Goal: Find specific page/section: Locate a particular part of the current website

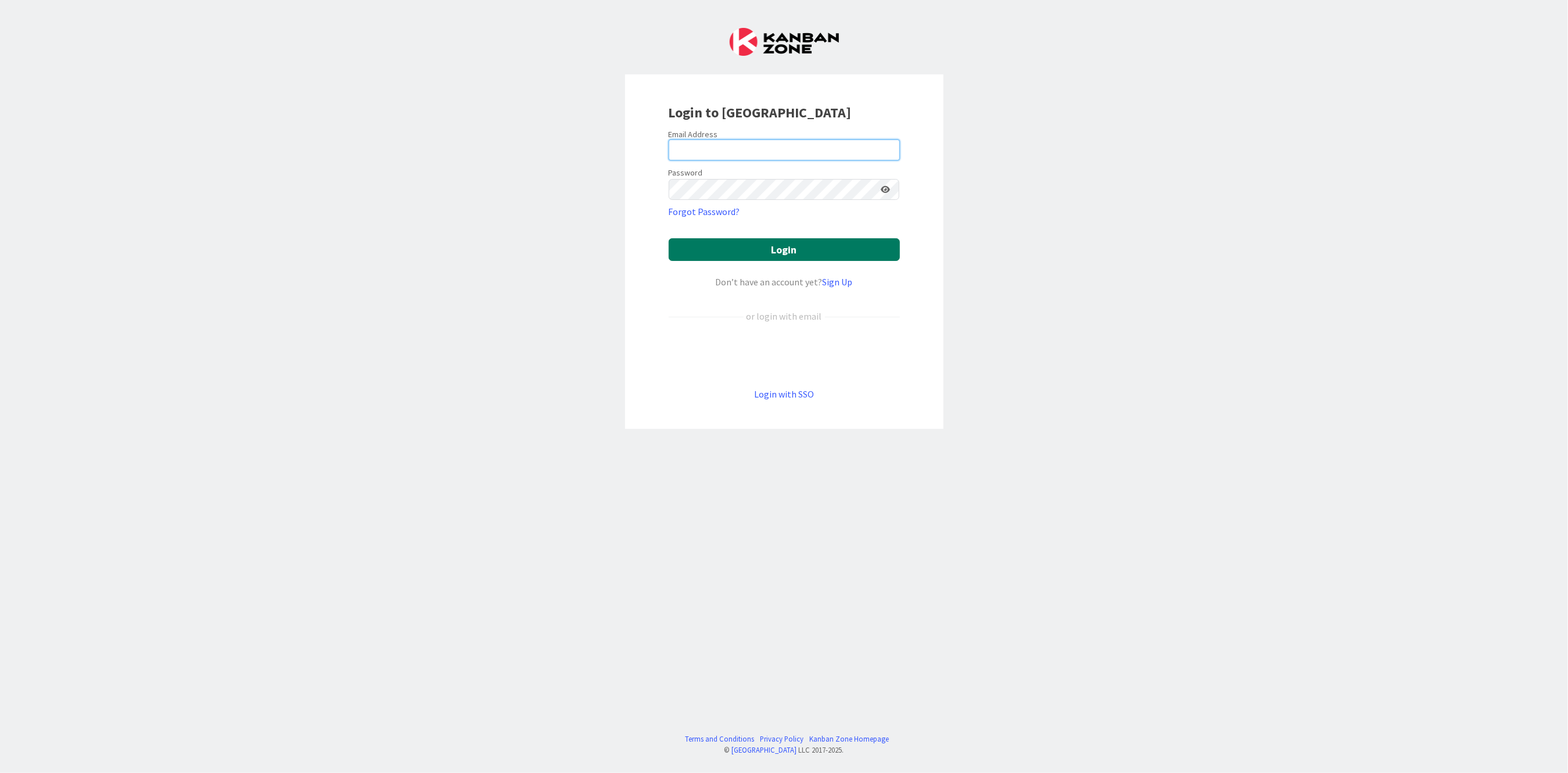
type input "[PERSON_NAME][EMAIL_ADDRESS][PERSON_NAME][DOMAIN_NAME][US_STATE]"
click at [723, 241] on button "Login" at bounding box center [784, 249] width 231 height 23
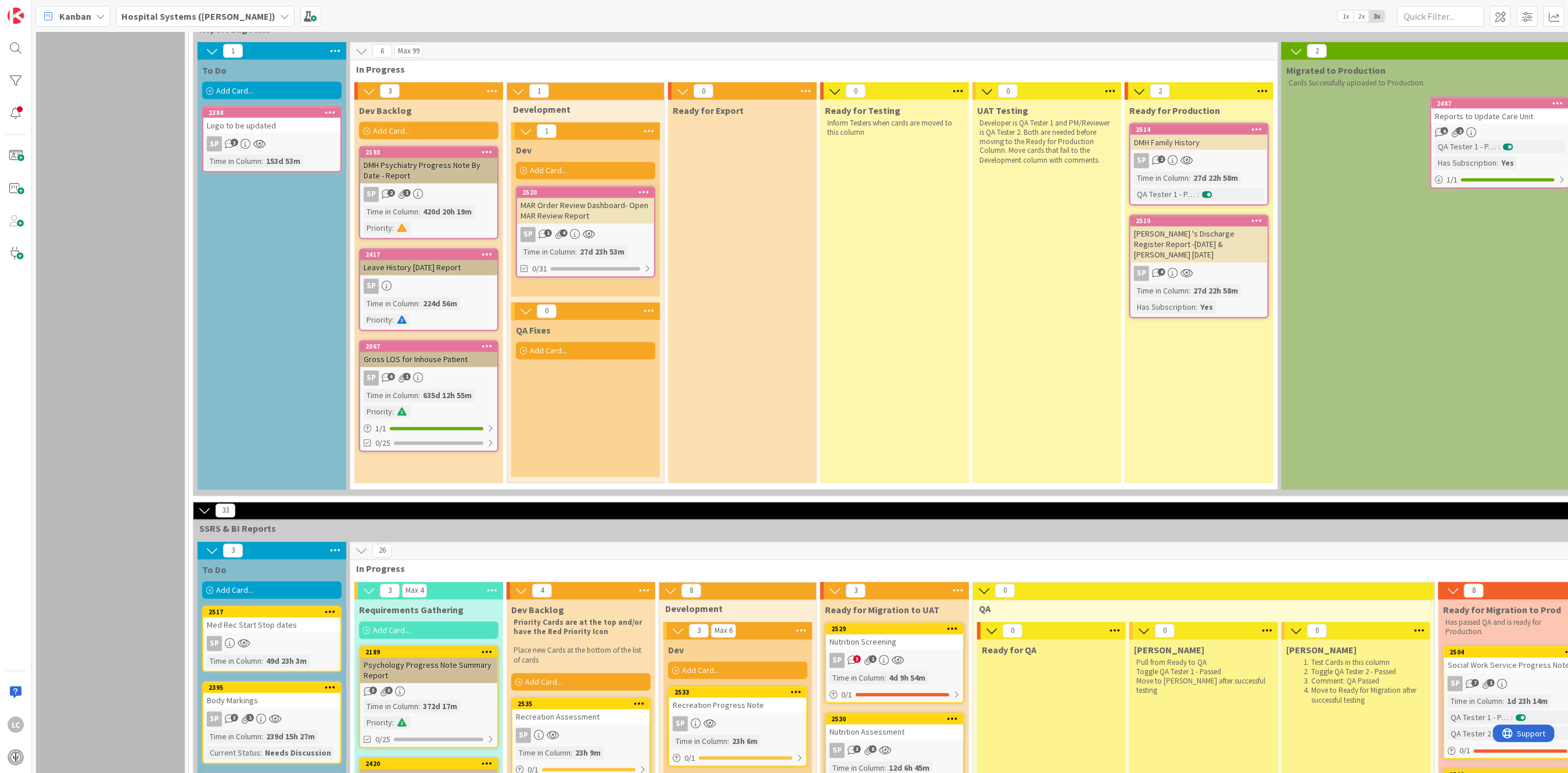
scroll to position [2014, 0]
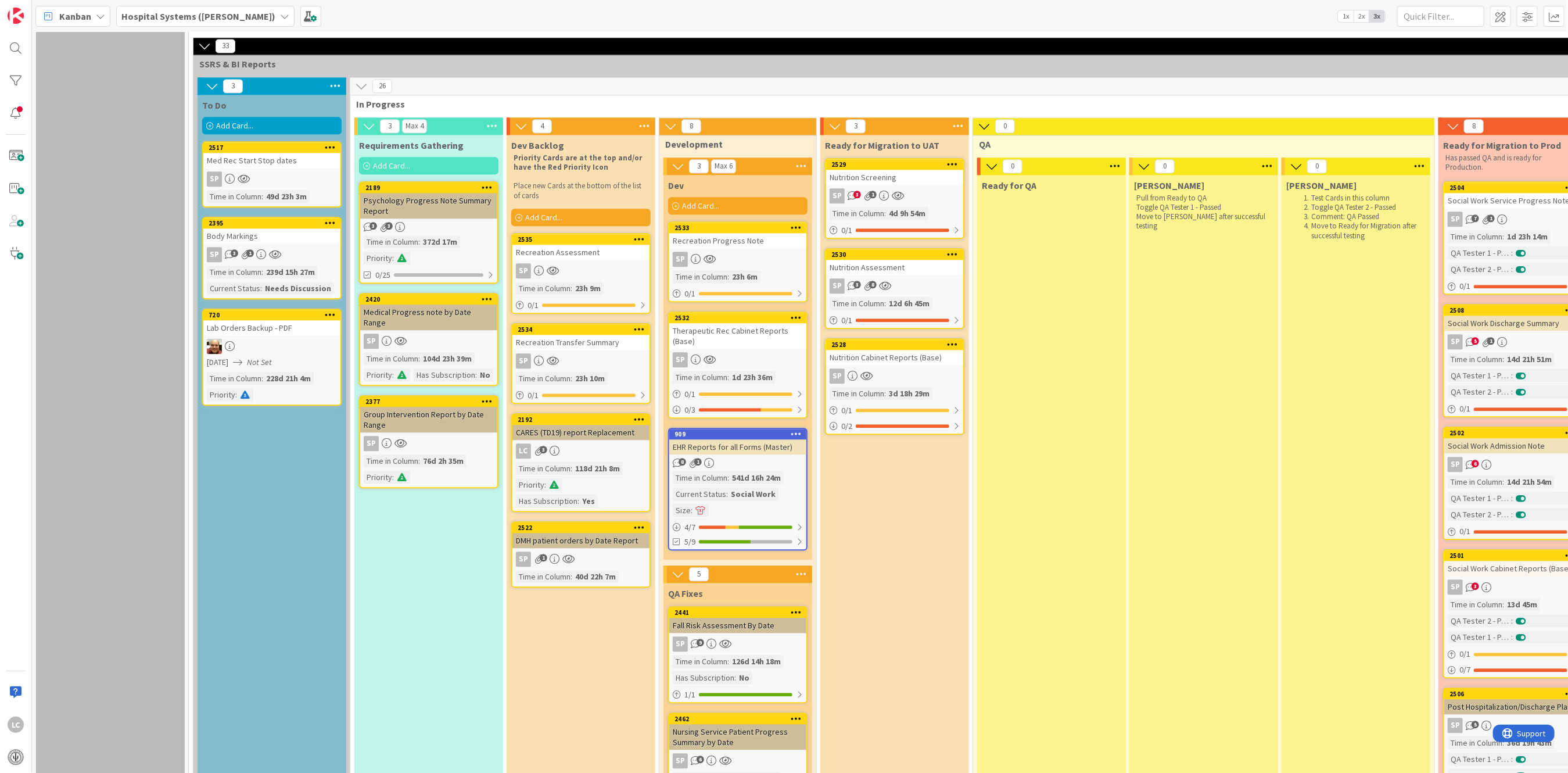
click at [958, 118] on icon at bounding box center [958, 126] width 15 height 17
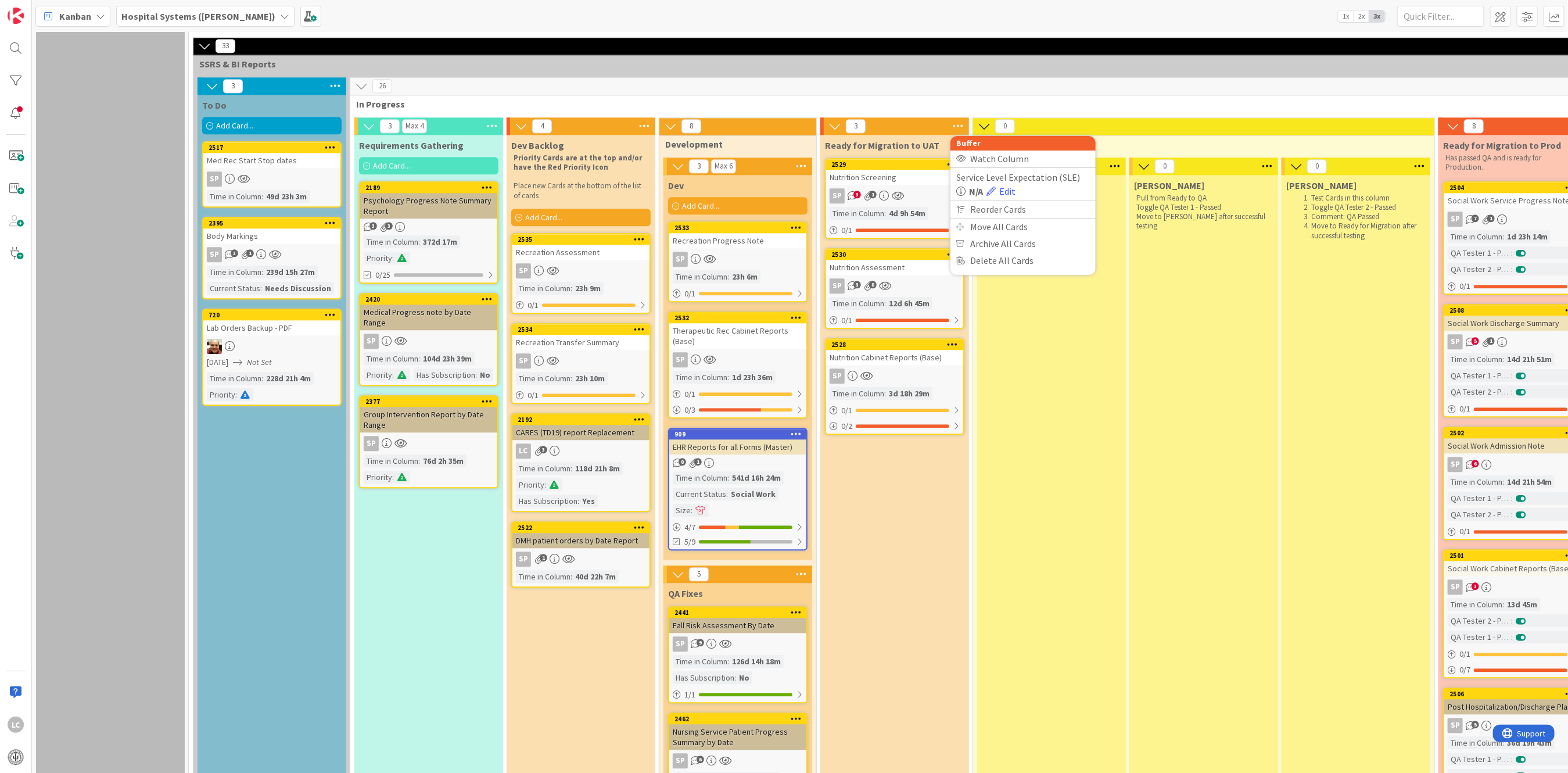
click at [894, 170] on div "Nutrition Screening" at bounding box center [894, 177] width 137 height 15
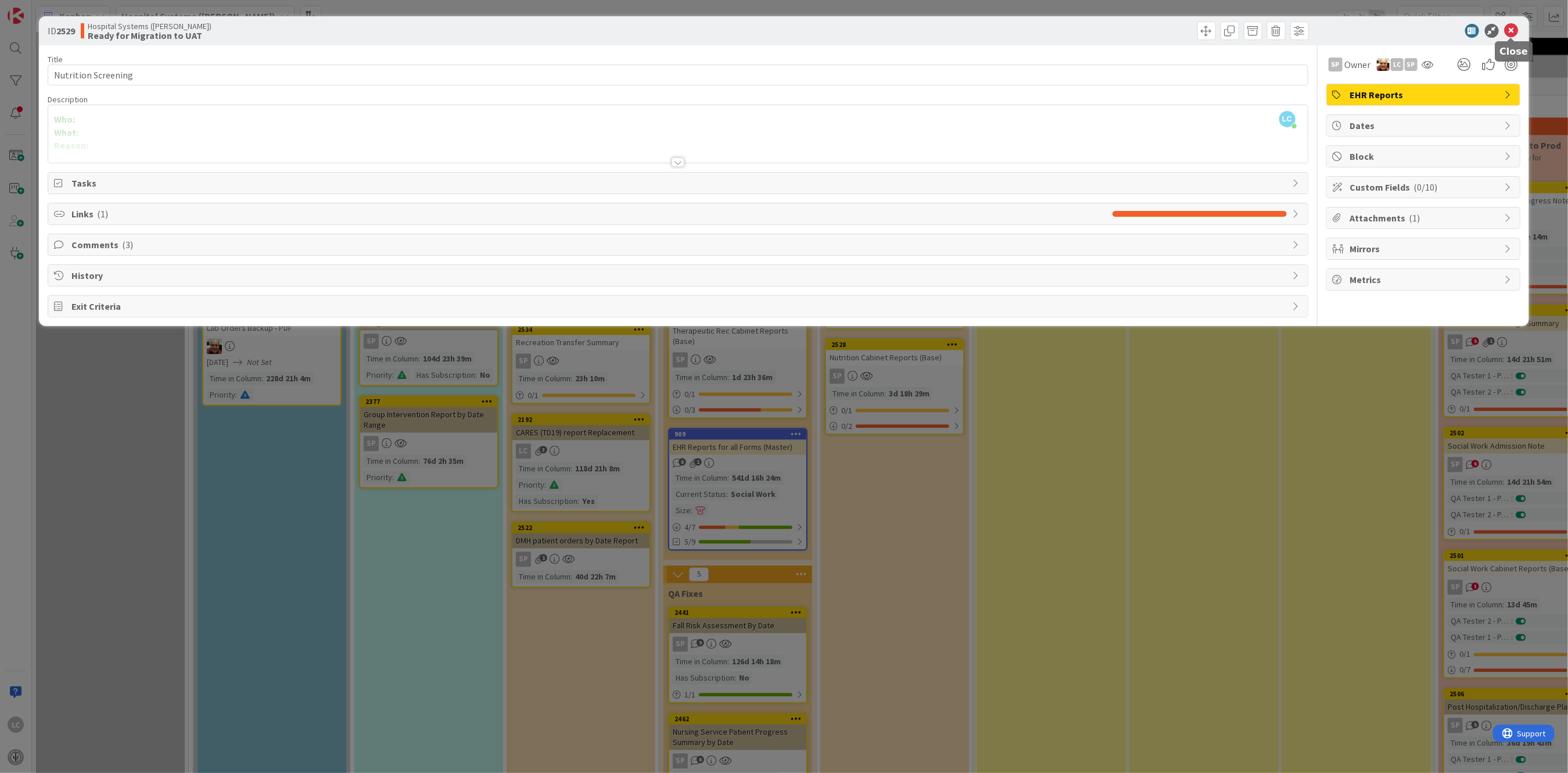
click at [1510, 29] on icon at bounding box center [1511, 31] width 14 height 14
